Goal: Transaction & Acquisition: Purchase product/service

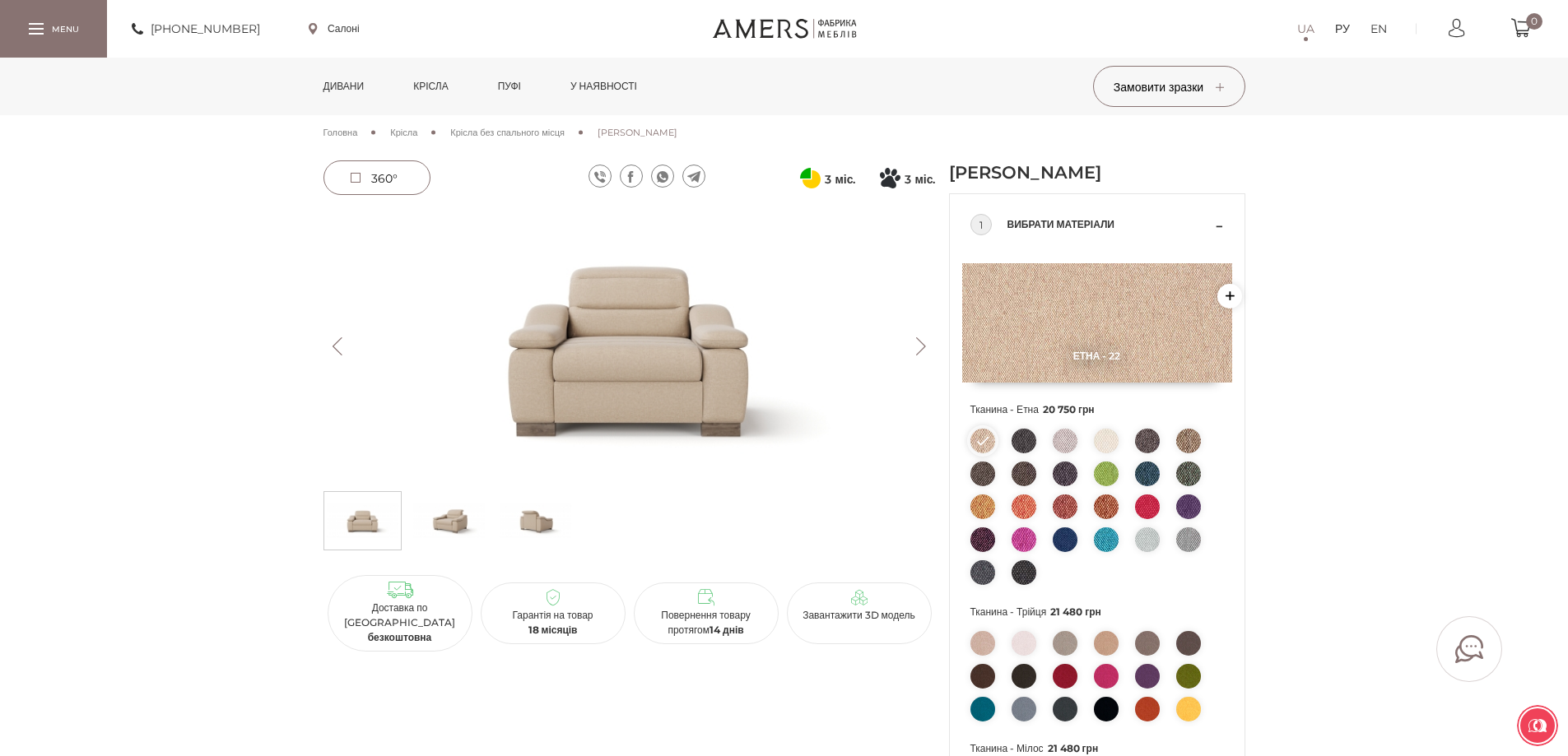
click at [363, 87] on font "Дивани" at bounding box center [344, 86] width 41 height 12
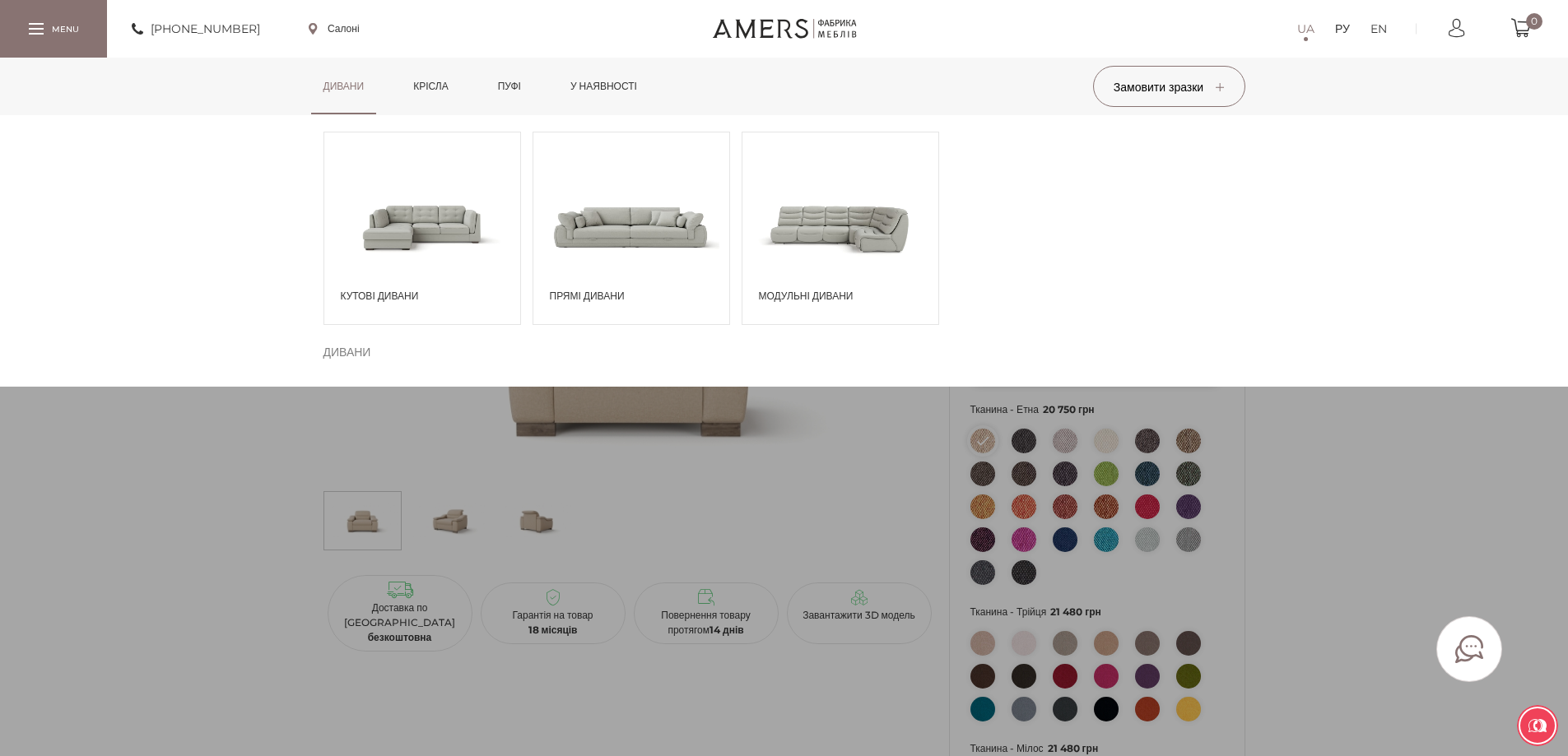
click at [456, 232] on span at bounding box center [422, 226] width 196 height 114
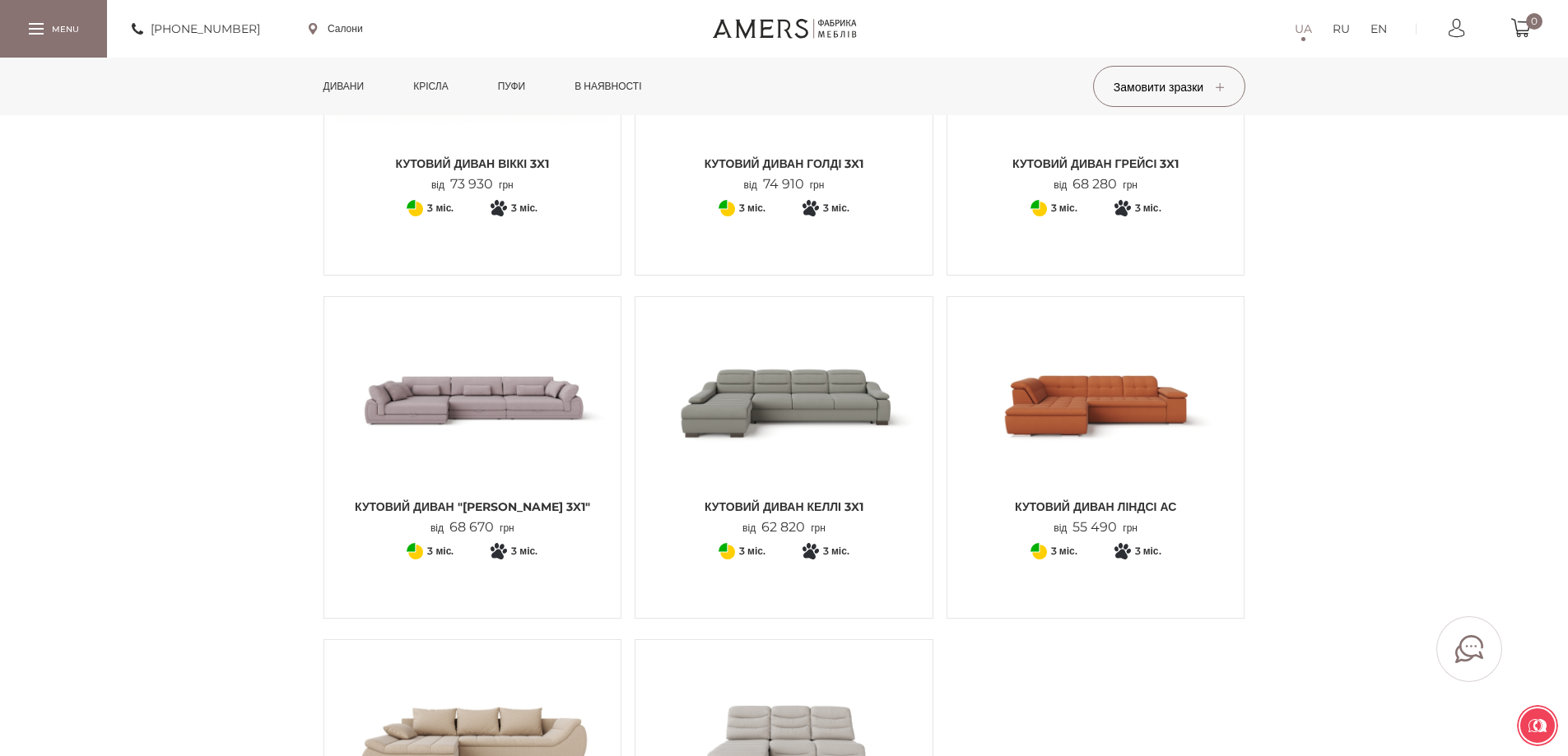
scroll to position [1728, 0]
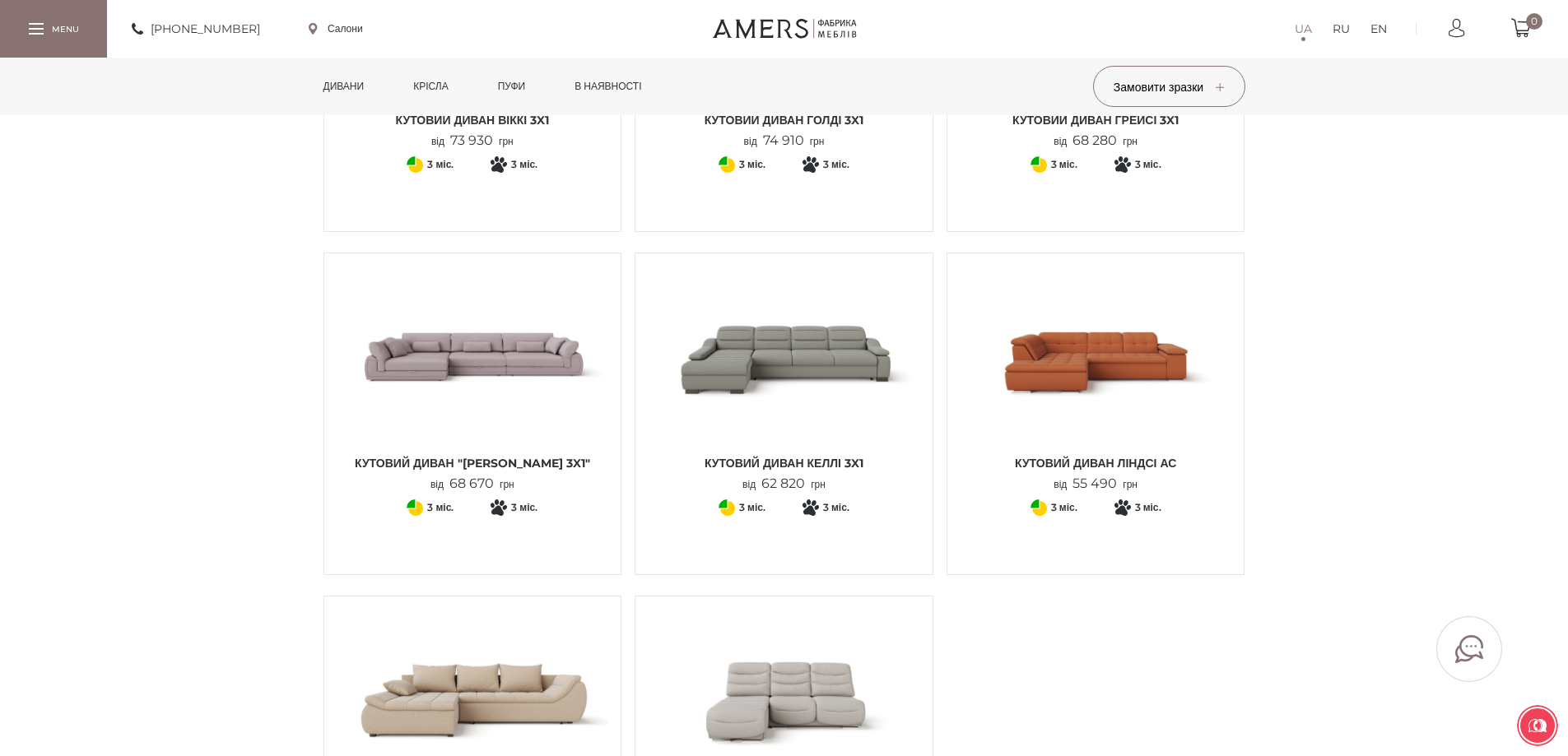
click at [509, 388] on img at bounding box center [473, 356] width 273 height 181
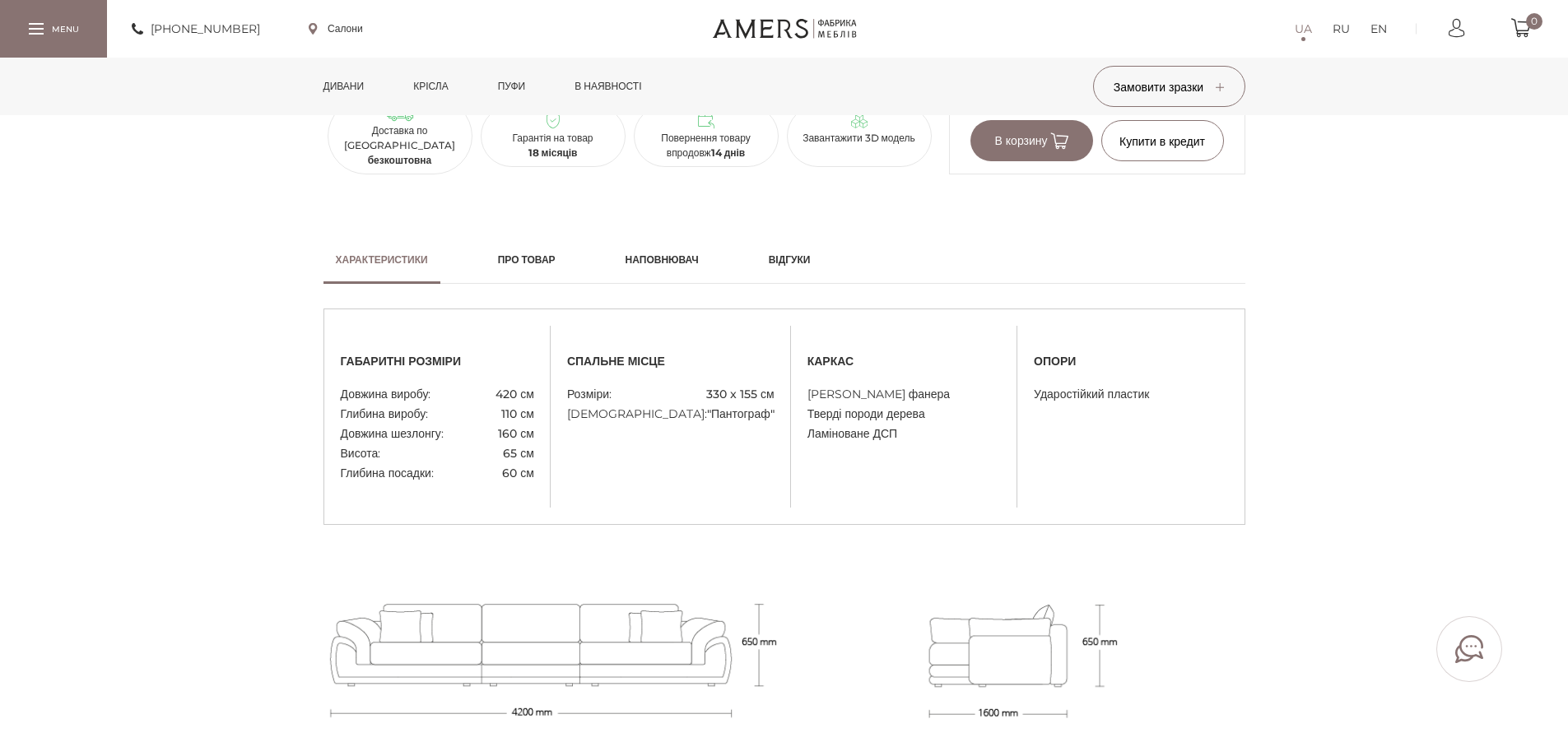
scroll to position [1316, 0]
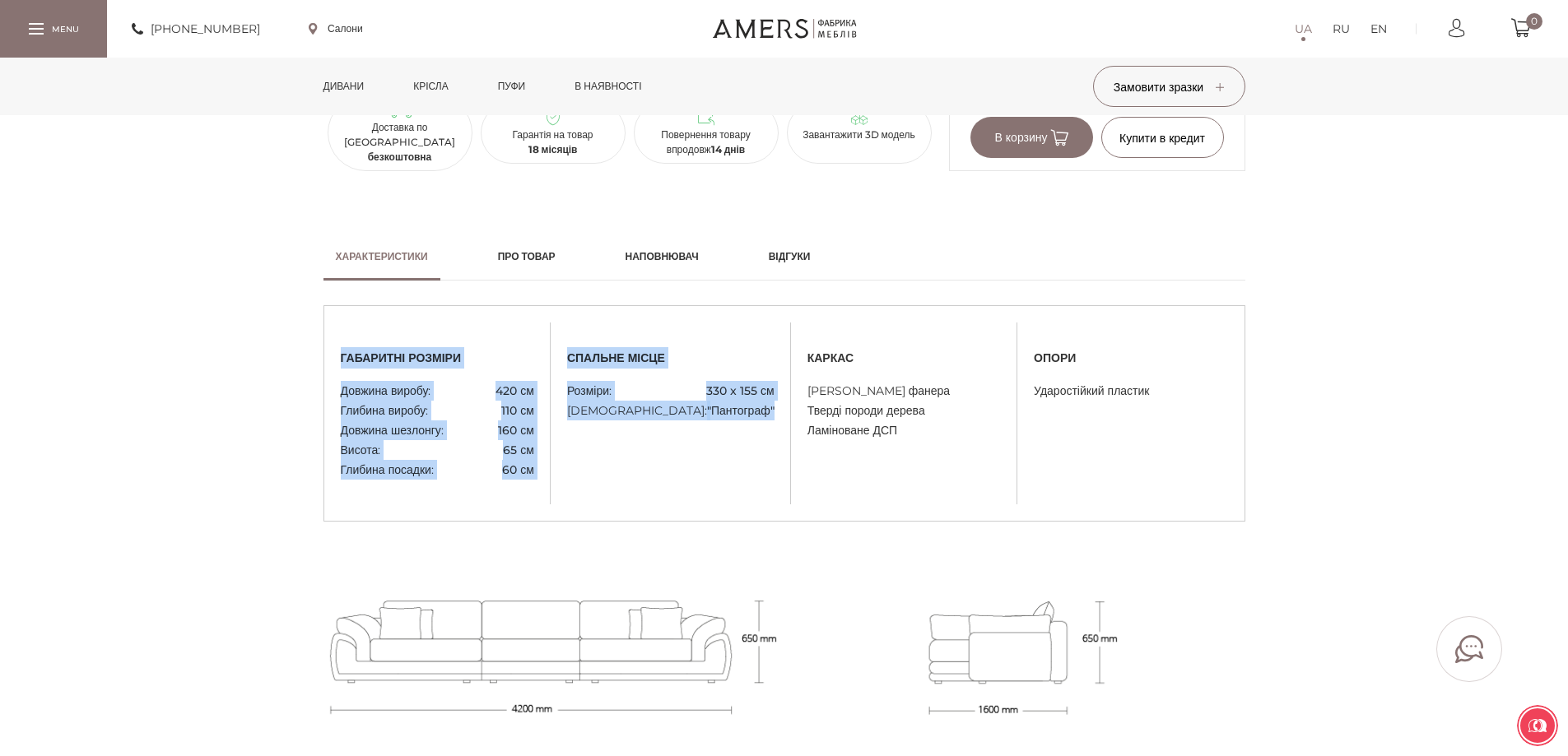
drag, startPoint x: 340, startPoint y: 332, endPoint x: 777, endPoint y: 380, distance: 439.6
click at [777, 380] on div "габаритні розміри Довжина виробу: 420 см Глибина виробу: 110 см Довжина шезлонг…" at bounding box center [784, 413] width 920 height 132
copy div "габаритні розміри Довжина виробу: 420 см Глибина виробу: 110 см Довжина шезлонг…"
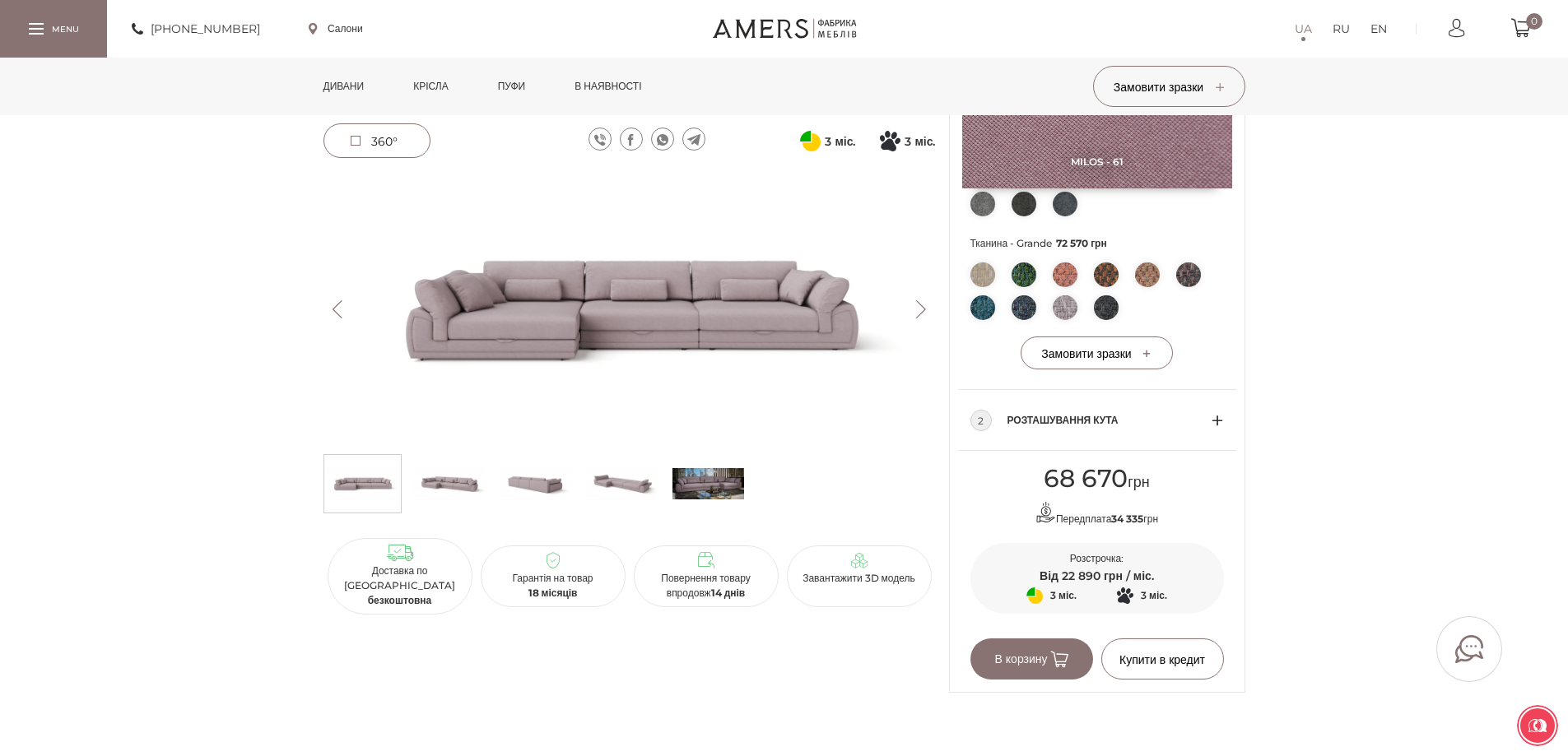
scroll to position [576, 0]
